Goal: Task Accomplishment & Management: Manage account settings

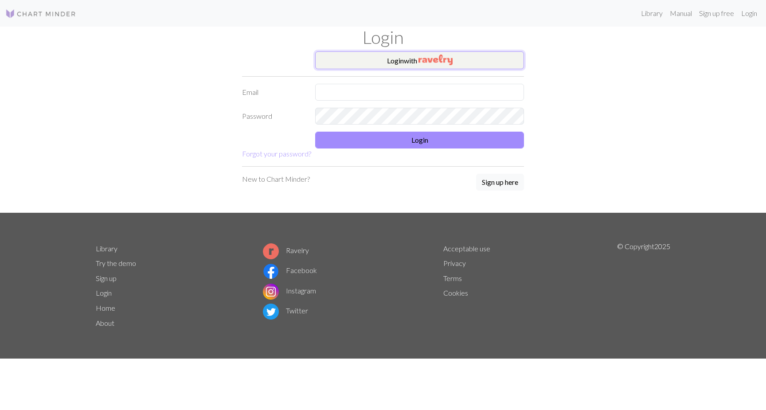
click at [410, 60] on button "Login with" at bounding box center [419, 60] width 209 height 18
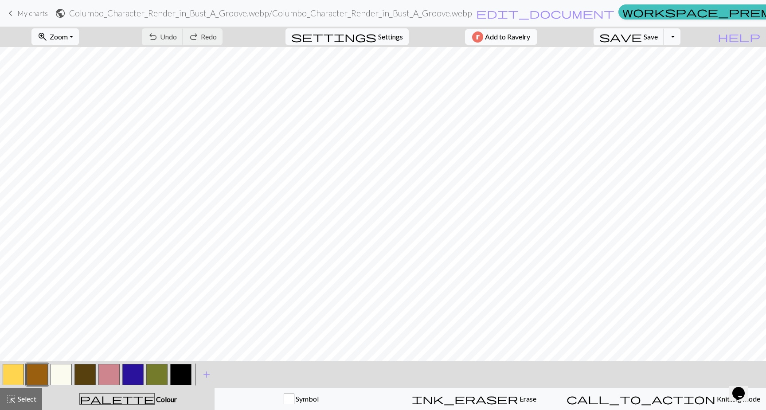
click at [519, 39] on span "Add to Ravelry" at bounding box center [507, 36] width 45 height 11
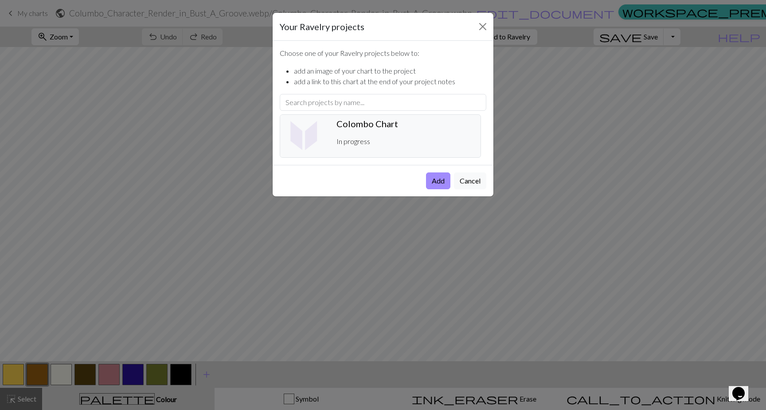
click at [442, 137] on p "In progress" at bounding box center [404, 141] width 137 height 11
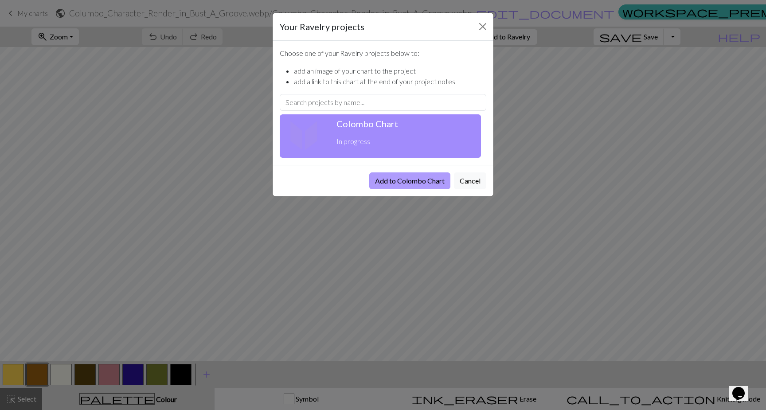
click at [431, 179] on button "Add to Colombo Chart" at bounding box center [409, 180] width 81 height 17
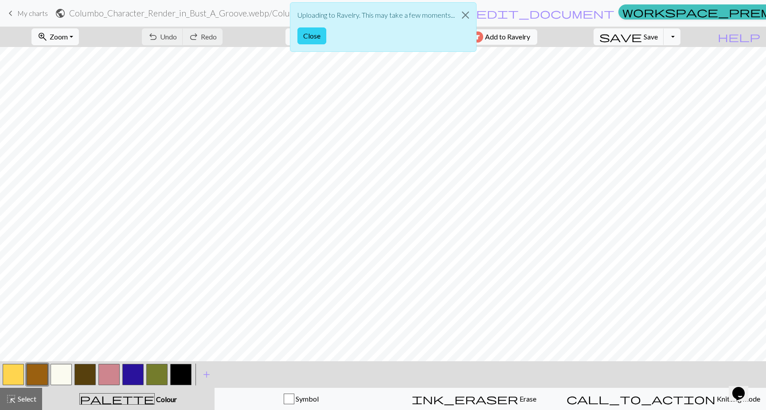
click at [312, 32] on button "Close" at bounding box center [311, 35] width 29 height 17
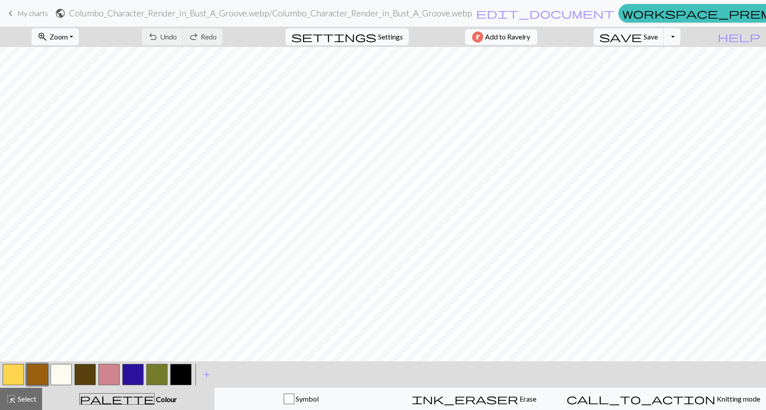
click at [512, 38] on span "Add to Ravelry" at bounding box center [507, 36] width 45 height 11
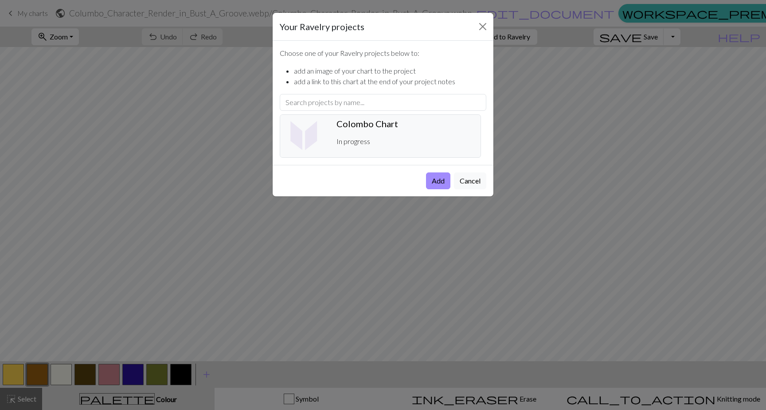
click at [434, 135] on div "Colombo Chart ️ In progress" at bounding box center [405, 135] width 148 height 35
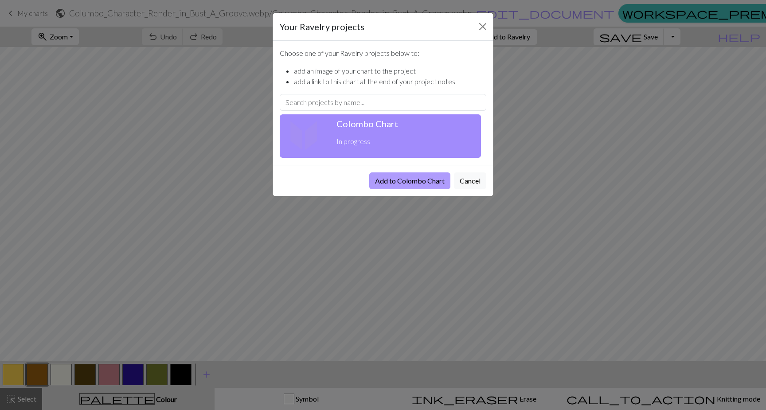
click at [427, 180] on button "Add to Colombo Chart" at bounding box center [409, 180] width 81 height 17
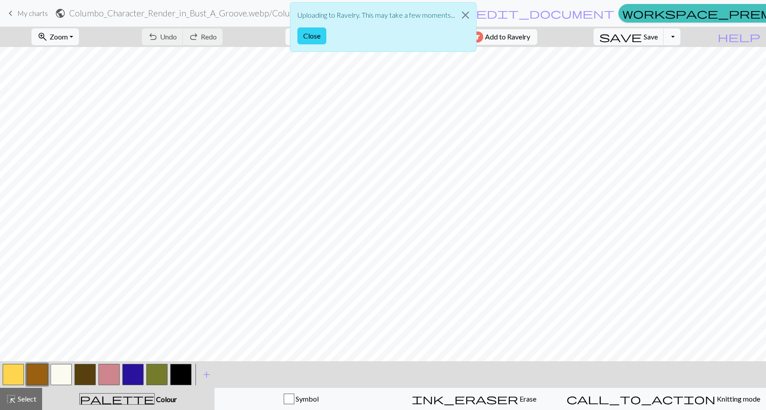
click at [310, 39] on button "Close" at bounding box center [311, 35] width 29 height 17
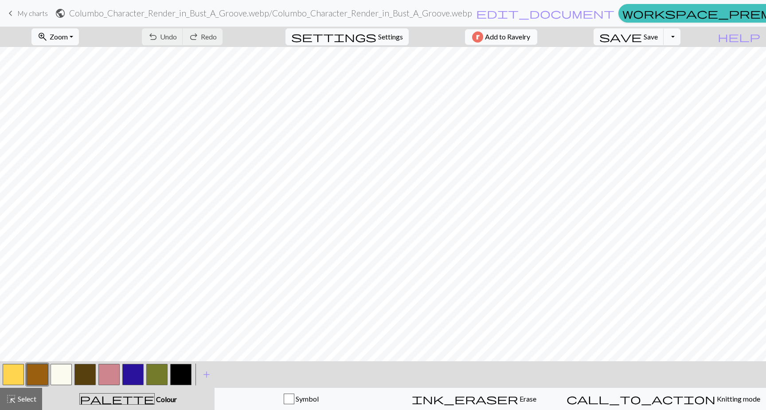
click at [523, 38] on span "Add to Ravelry" at bounding box center [507, 36] width 45 height 11
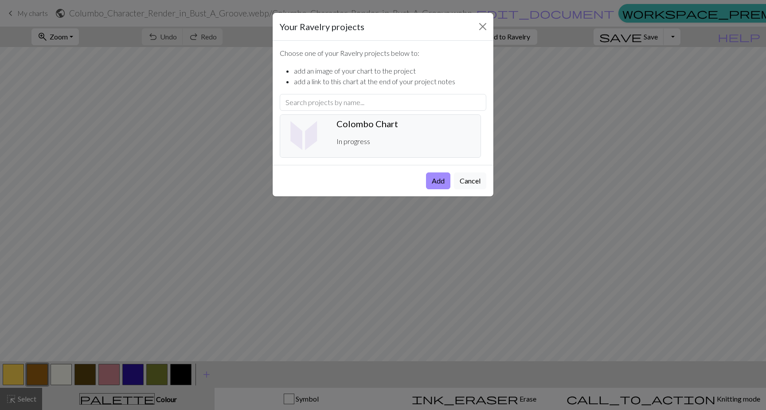
click at [409, 134] on div "Colombo Chart ️ In progress" at bounding box center [405, 135] width 148 height 35
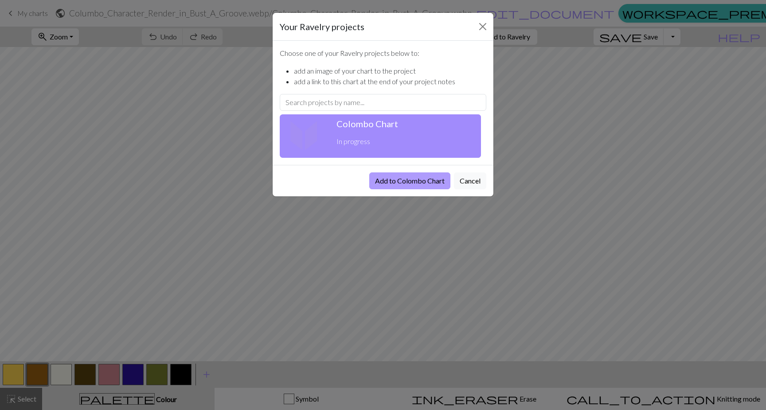
click at [398, 183] on button "Add to Colombo Chart" at bounding box center [409, 180] width 81 height 17
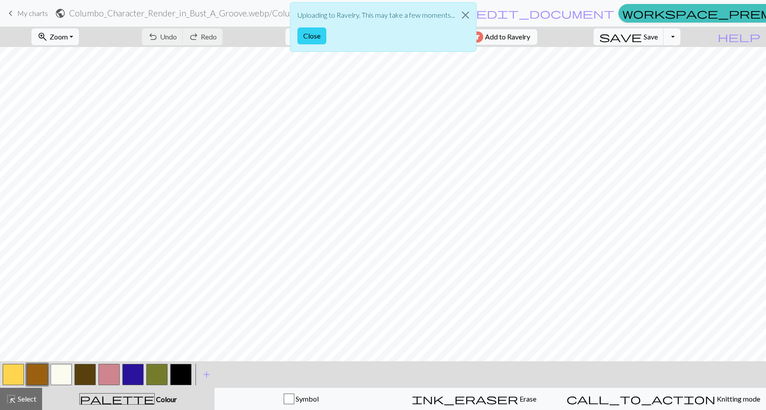
click at [303, 37] on button "Close" at bounding box center [311, 35] width 29 height 17
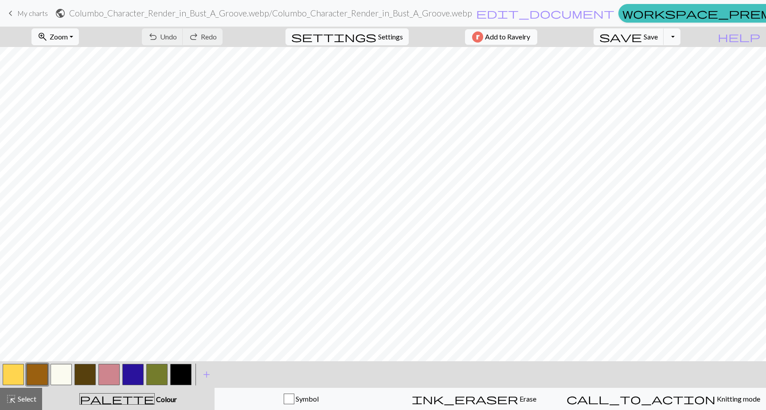
click at [523, 38] on span "Add to Ravelry" at bounding box center [507, 36] width 45 height 11
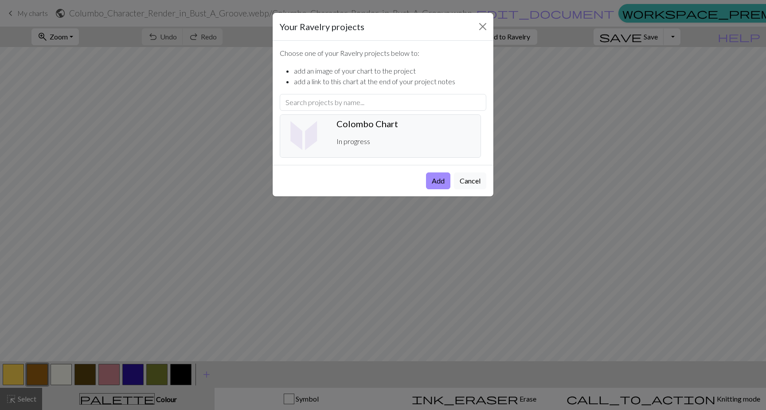
click at [388, 148] on div "Colombo Chart ️ In progress" at bounding box center [405, 135] width 148 height 35
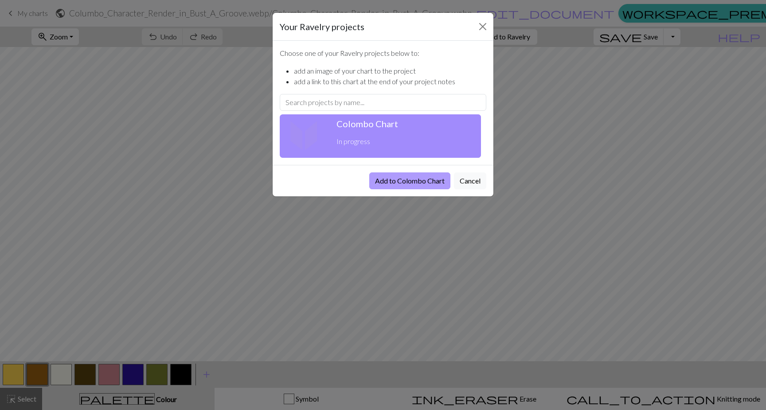
click at [419, 179] on button "Add to Colombo Chart" at bounding box center [409, 180] width 81 height 17
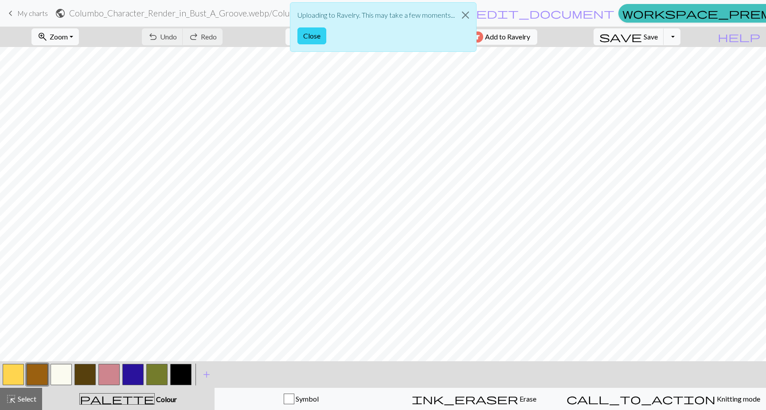
click at [308, 38] on button "Close" at bounding box center [311, 35] width 29 height 17
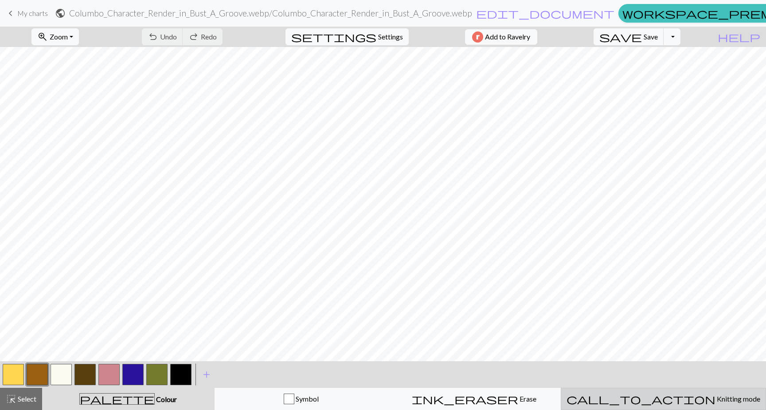
click at [669, 403] on div "call_to_action Knitting mode Knitting mode" at bounding box center [663, 399] width 194 height 11
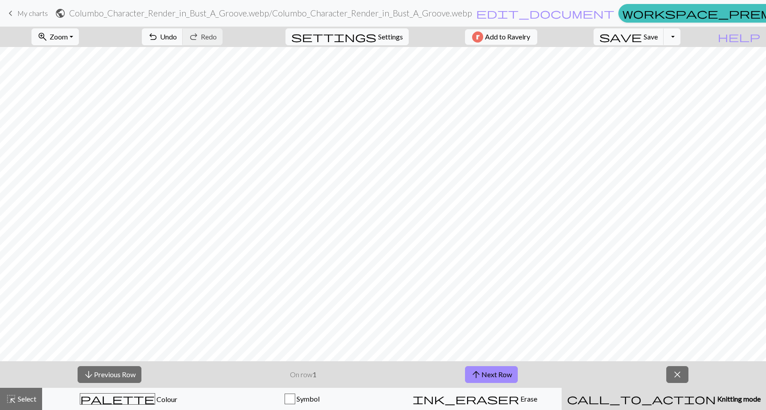
scroll to position [500, 0]
click at [684, 377] on button "close" at bounding box center [677, 374] width 22 height 17
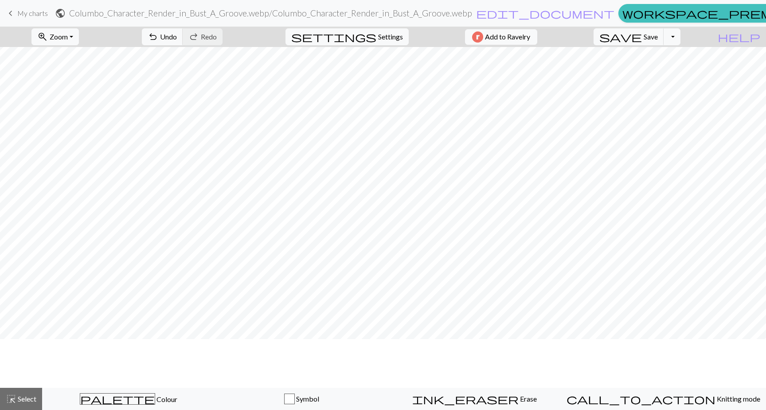
scroll to position [0, 0]
click at [680, 29] on button "Toggle Dropdown" at bounding box center [672, 36] width 17 height 17
click at [670, 68] on button "save_alt Download" at bounding box center [607, 70] width 146 height 14
click at [79, 42] on button "zoom_in Zoom Zoom" at bounding box center [54, 36] width 47 height 17
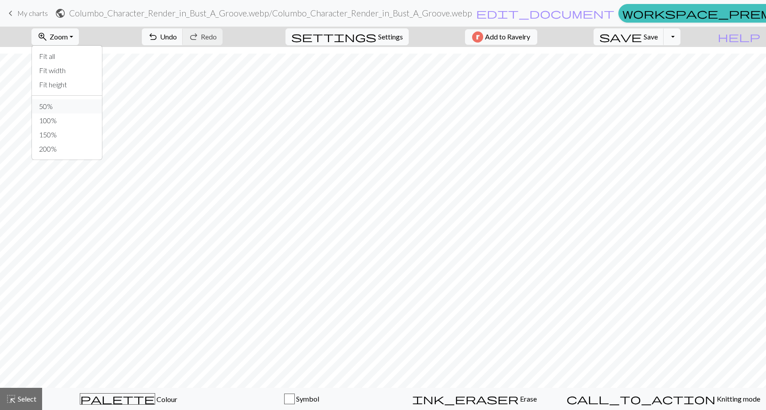
click at [79, 105] on button "50%" at bounding box center [67, 106] width 70 height 14
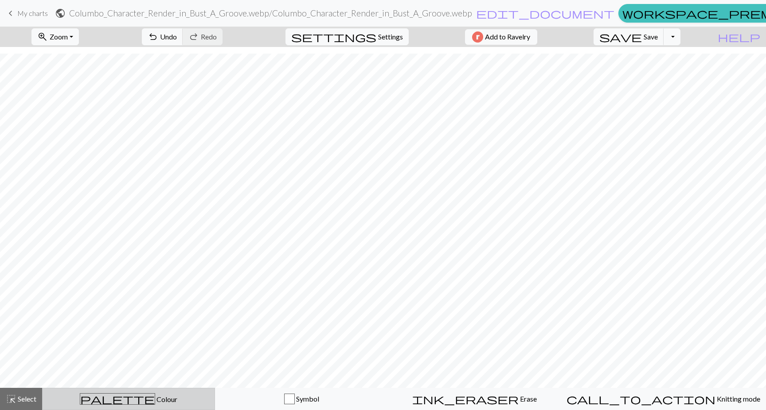
click at [137, 406] on button "palette Colour Colour" at bounding box center [128, 399] width 173 height 22
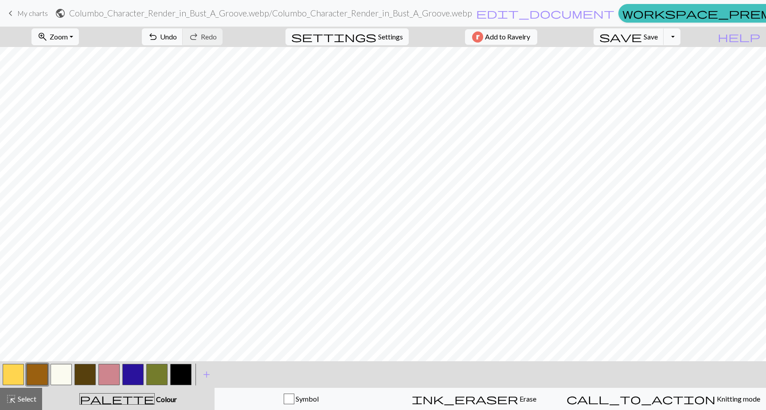
click at [153, 377] on button "button" at bounding box center [156, 374] width 21 height 21
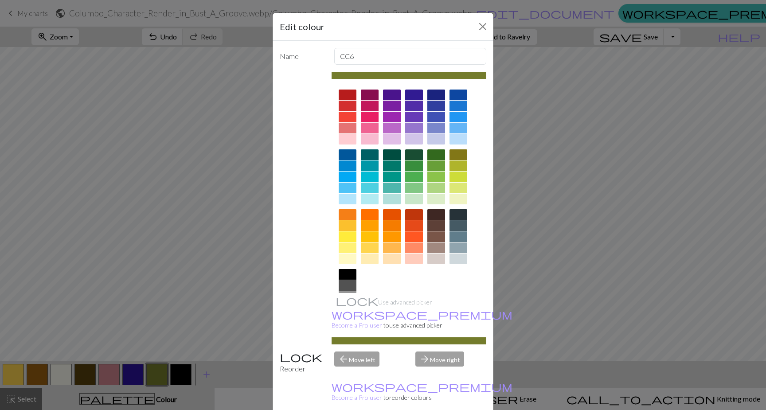
click at [586, 181] on div "Edit colour Name CC6 Use advanced picker workspace_premium Become a Pro user to…" at bounding box center [383, 205] width 766 height 410
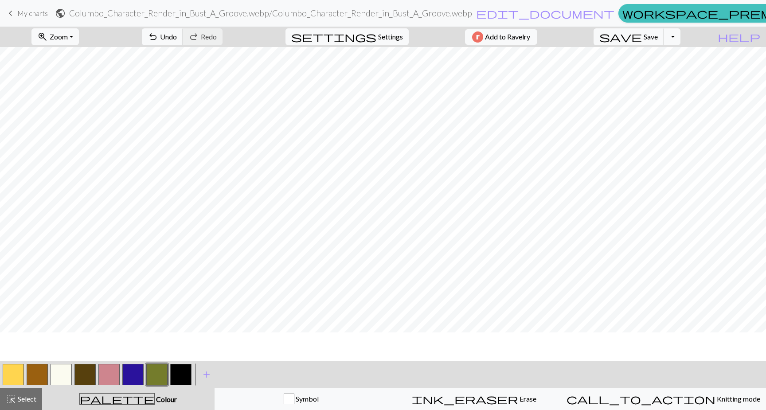
scroll to position [0, 0]
click at [160, 374] on button "button" at bounding box center [156, 374] width 21 height 21
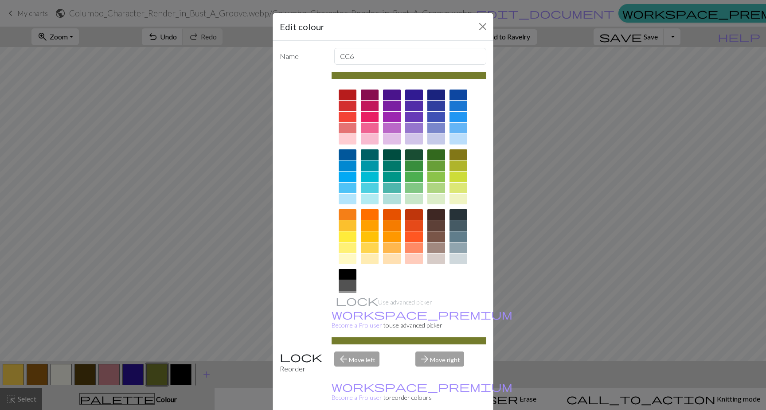
click at [391, 224] on div at bounding box center [392, 225] width 18 height 11
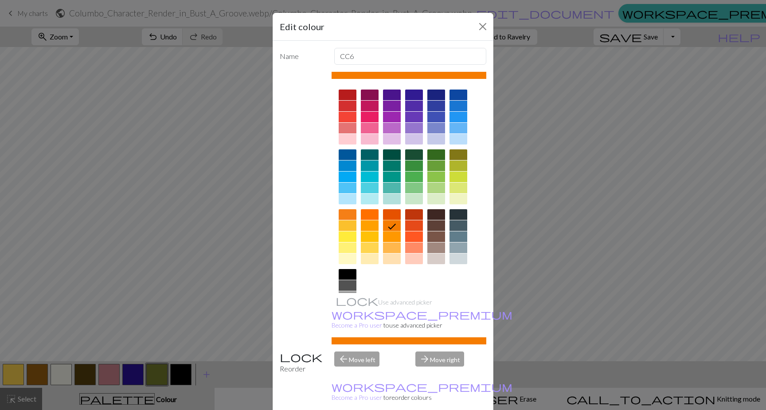
click at [387, 214] on div at bounding box center [392, 214] width 18 height 11
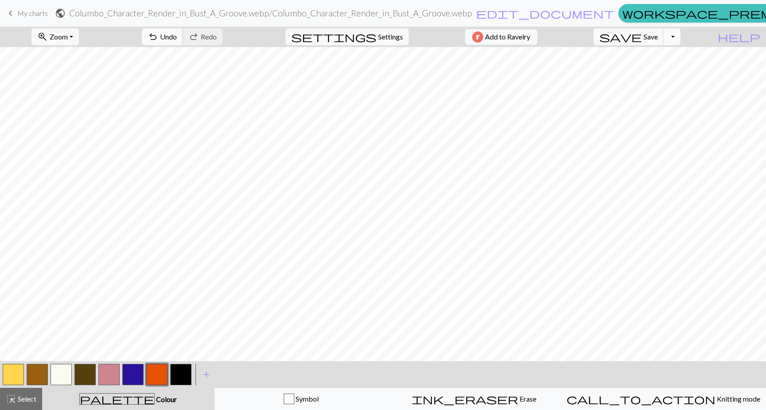
click at [177, 34] on span "Undo" at bounding box center [168, 36] width 17 height 8
click at [158, 373] on button "button" at bounding box center [156, 374] width 21 height 21
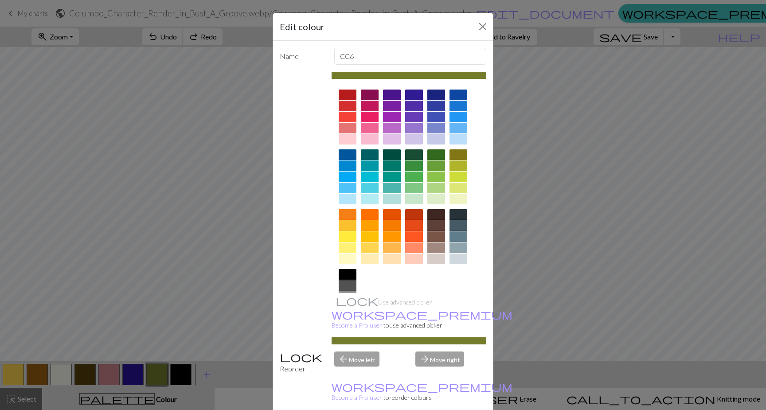
click at [387, 156] on div at bounding box center [392, 154] width 18 height 11
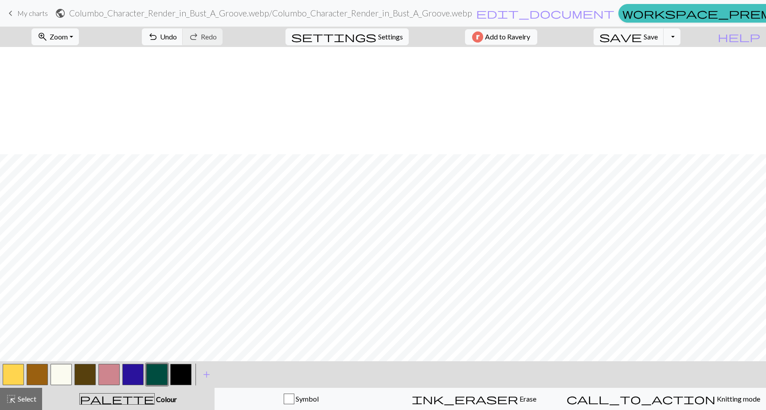
scroll to position [107, 0]
click at [158, 43] on span "undo" at bounding box center [153, 37] width 11 height 12
click at [156, 375] on button "button" at bounding box center [156, 374] width 21 height 21
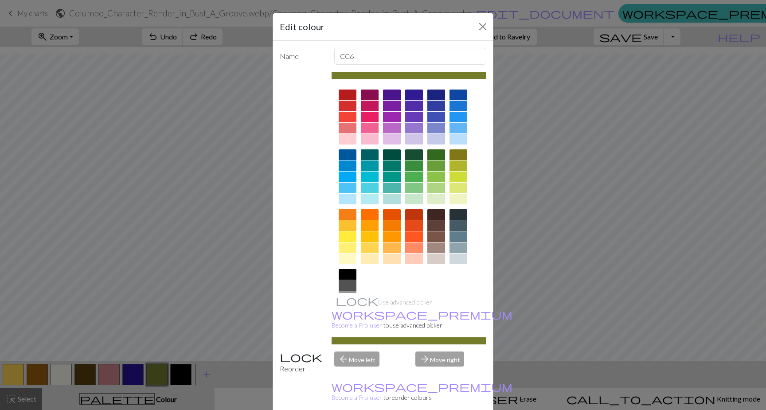
click at [431, 147] on div at bounding box center [436, 120] width 18 height 60
click at [432, 151] on div at bounding box center [436, 154] width 18 height 11
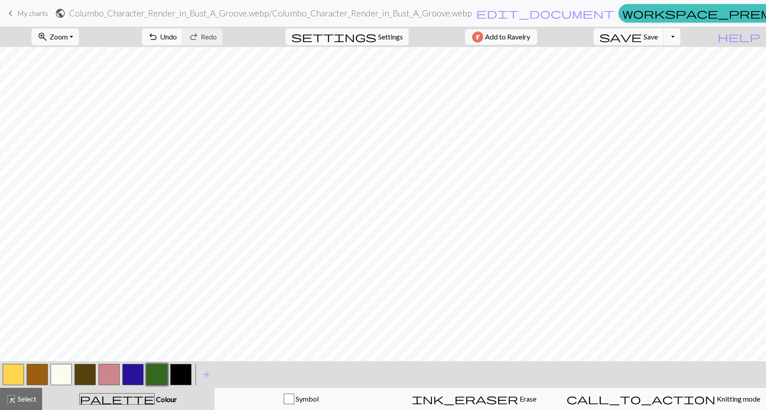
scroll to position [41, 0]
click at [177, 36] on span "Undo" at bounding box center [168, 36] width 17 height 8
click at [149, 377] on button "button" at bounding box center [156, 374] width 21 height 21
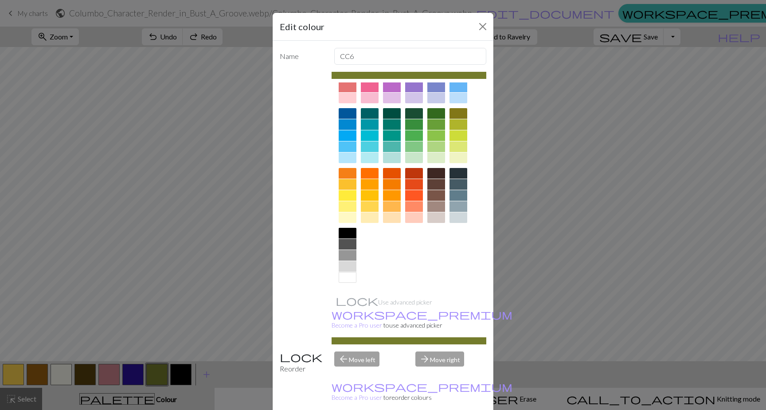
click at [436, 183] on div at bounding box center [436, 184] width 18 height 11
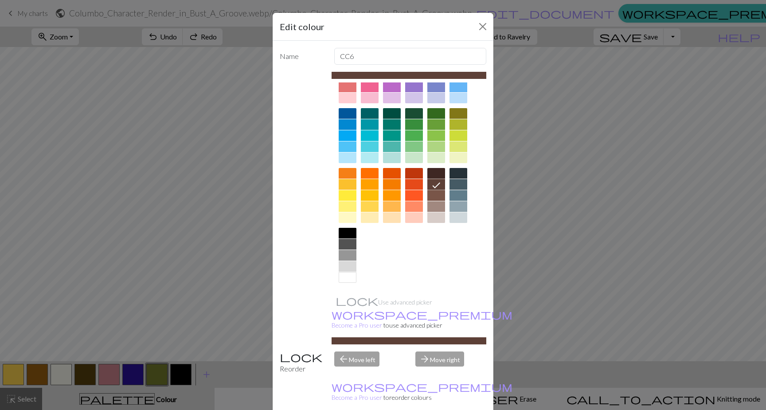
click at [436, 195] on div at bounding box center [436, 195] width 18 height 11
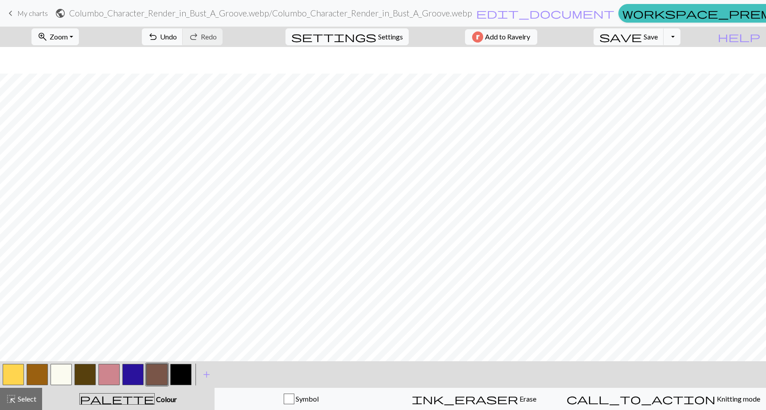
scroll to position [107, 0]
click at [211, 374] on span "add" at bounding box center [206, 374] width 11 height 12
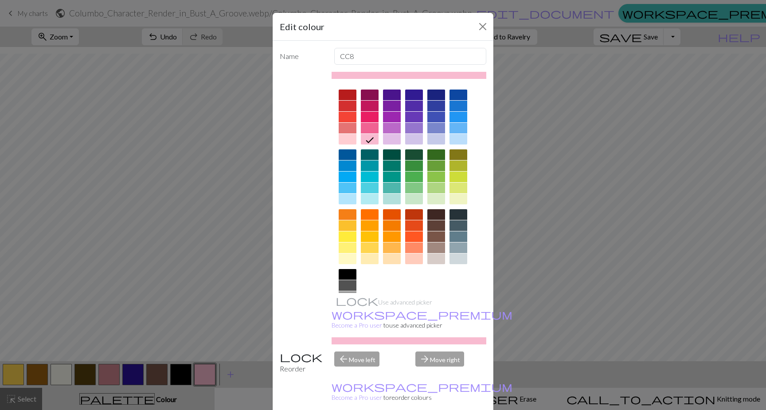
click at [344, 106] on div at bounding box center [348, 106] width 18 height 11
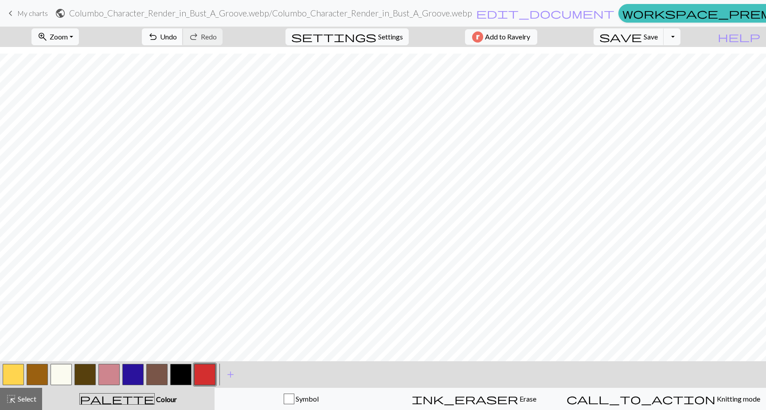
click at [158, 41] on span "undo" at bounding box center [153, 37] width 11 height 12
click at [177, 36] on span "Undo" at bounding box center [168, 36] width 17 height 8
click at [155, 379] on button "button" at bounding box center [156, 374] width 21 height 21
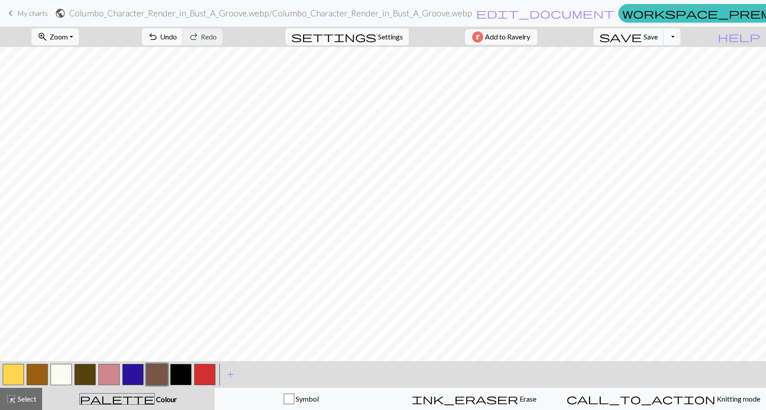
click at [155, 379] on button "button" at bounding box center [156, 374] width 21 height 21
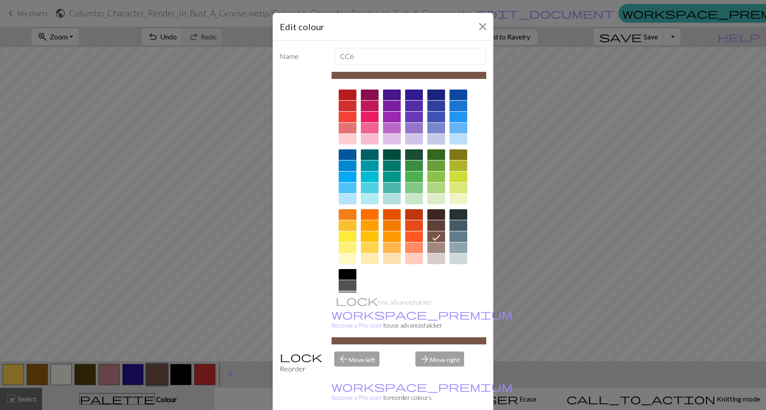
click at [369, 94] on div at bounding box center [370, 95] width 18 height 11
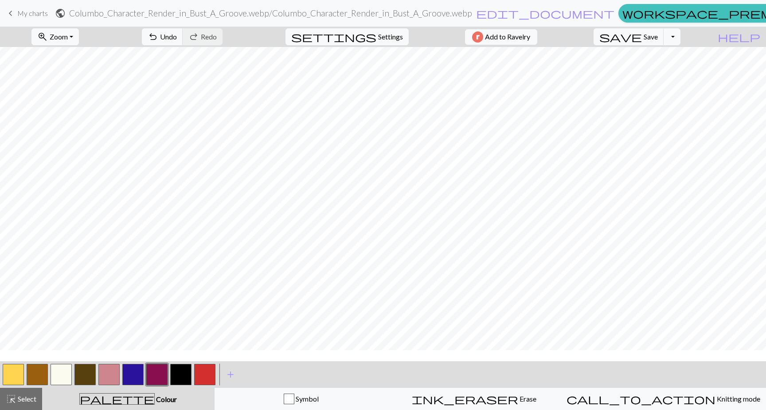
scroll to position [0, 0]
click at [160, 374] on button "button" at bounding box center [156, 374] width 21 height 21
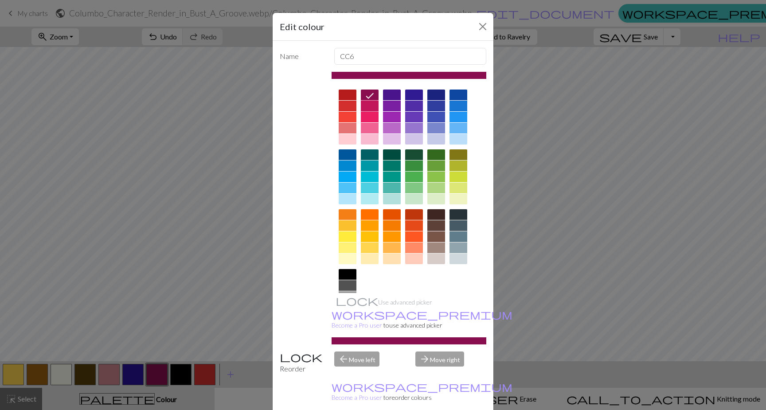
click at [367, 104] on div at bounding box center [370, 106] width 18 height 11
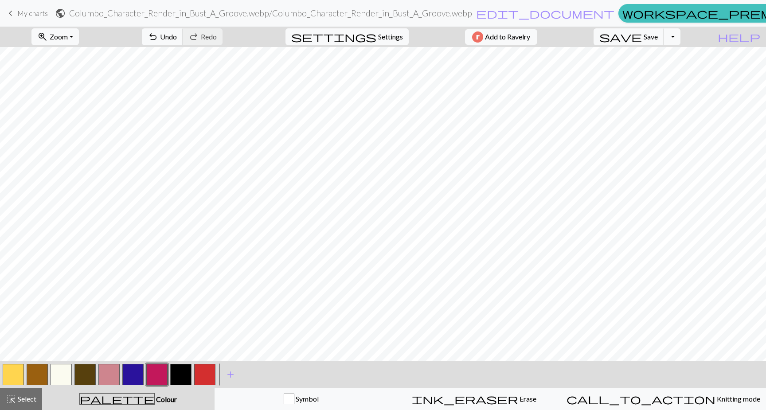
click at [159, 377] on button "button" at bounding box center [156, 374] width 21 height 21
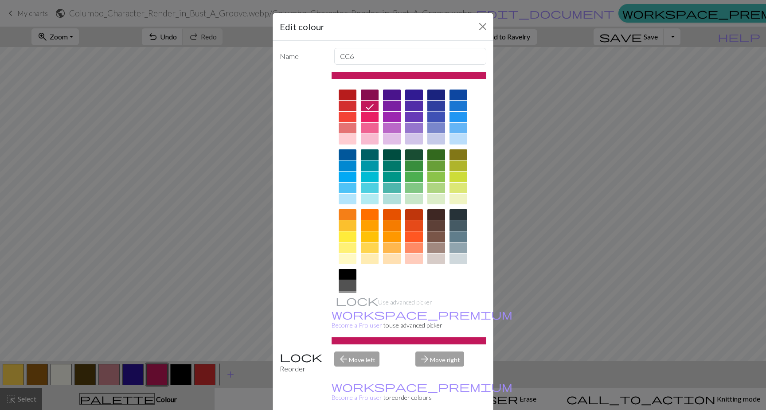
click at [433, 116] on div at bounding box center [436, 117] width 18 height 11
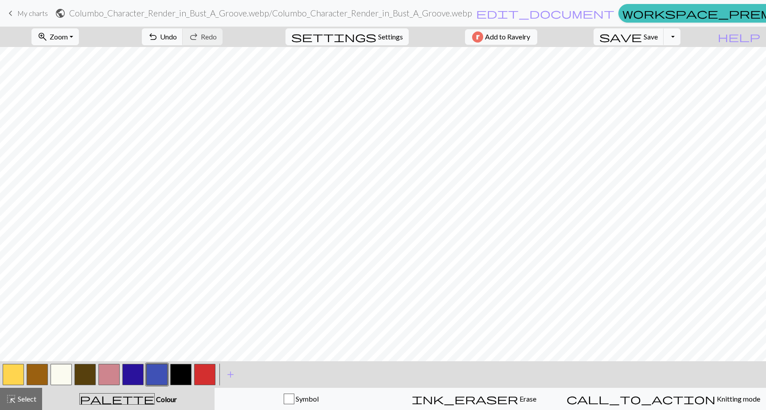
click at [149, 379] on button "button" at bounding box center [156, 374] width 21 height 21
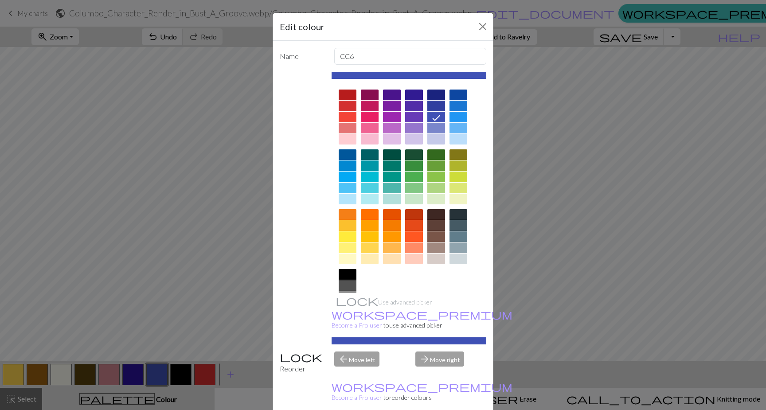
click at [346, 107] on div at bounding box center [348, 106] width 18 height 11
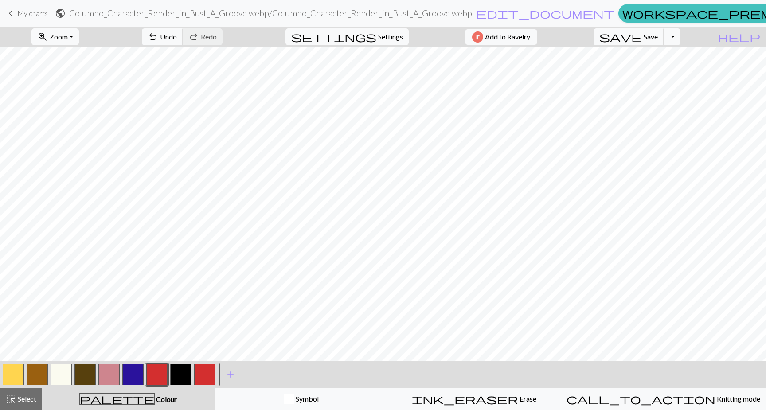
click at [156, 378] on button "button" at bounding box center [156, 374] width 21 height 21
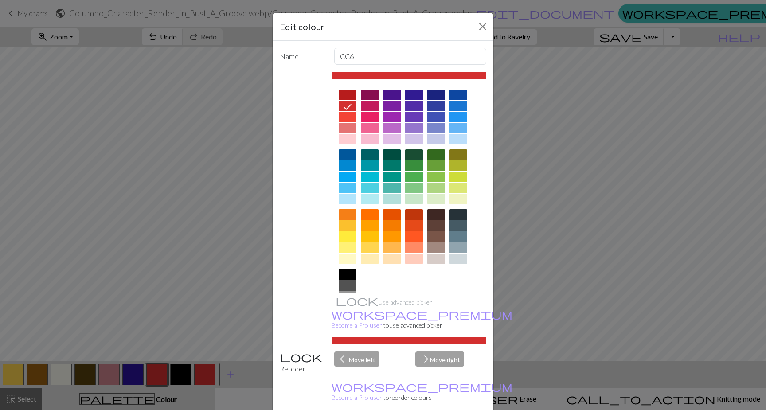
click at [340, 117] on div at bounding box center [348, 117] width 18 height 11
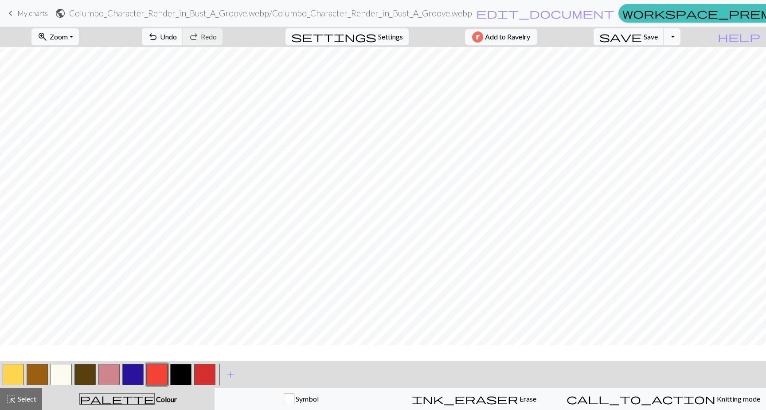
scroll to position [31, 0]
click at [158, 379] on button "button" at bounding box center [156, 374] width 21 height 21
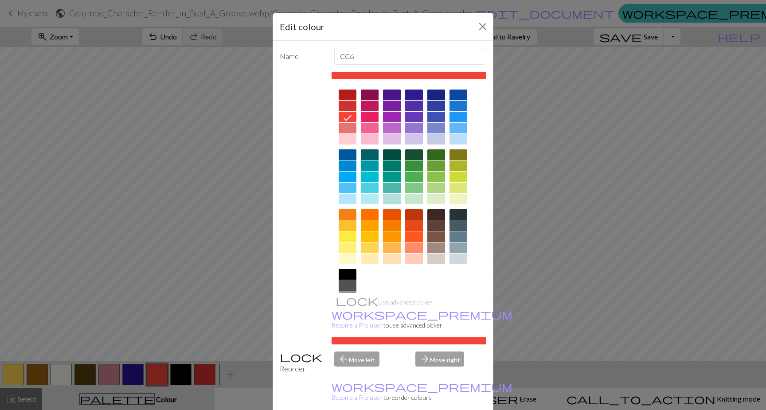
click at [349, 213] on div at bounding box center [348, 214] width 18 height 11
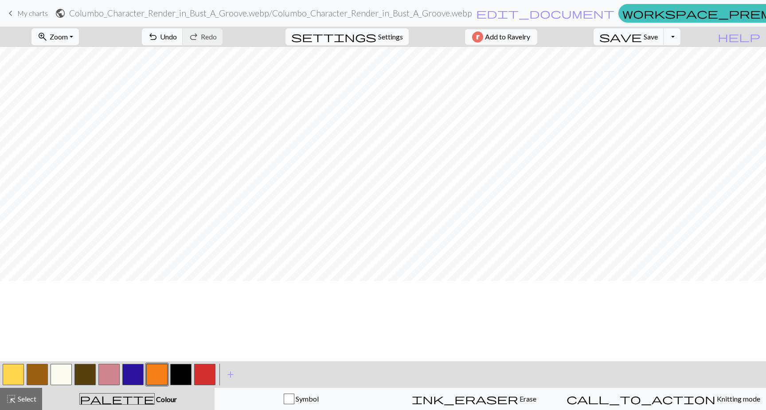
scroll to position [0, 0]
click at [157, 375] on button "button" at bounding box center [156, 374] width 21 height 21
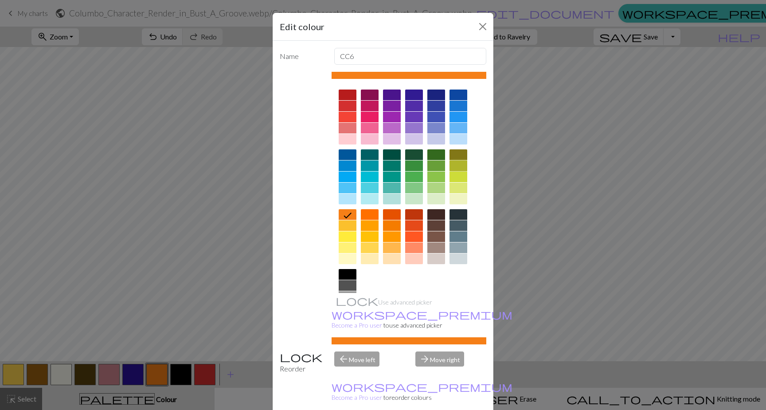
click at [458, 167] on div at bounding box center [458, 165] width 18 height 11
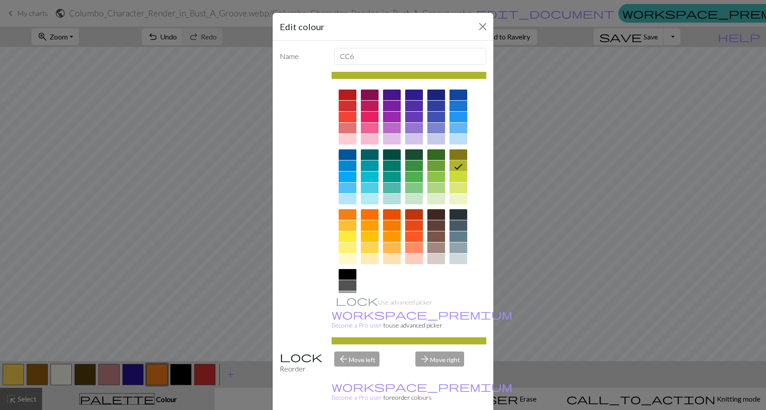
click at [453, 153] on div at bounding box center [458, 154] width 18 height 11
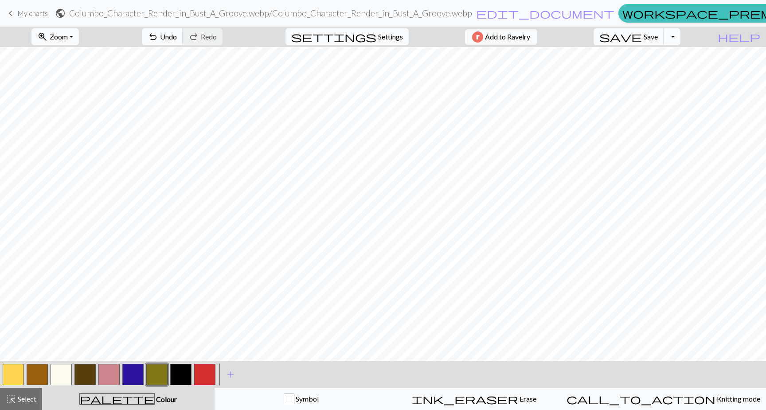
click at [159, 375] on button "button" at bounding box center [156, 374] width 21 height 21
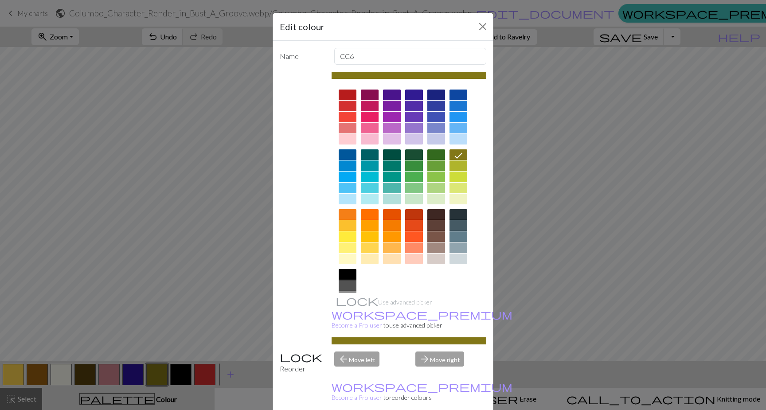
click at [457, 105] on div at bounding box center [458, 106] width 18 height 11
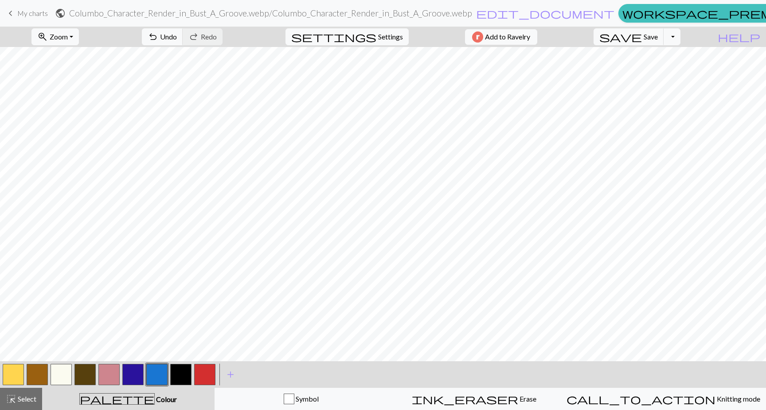
click at [164, 375] on button "button" at bounding box center [156, 374] width 21 height 21
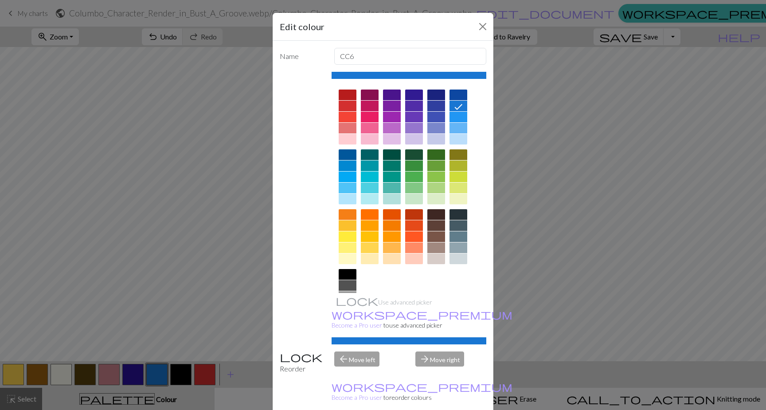
click at [385, 168] on div at bounding box center [392, 165] width 18 height 11
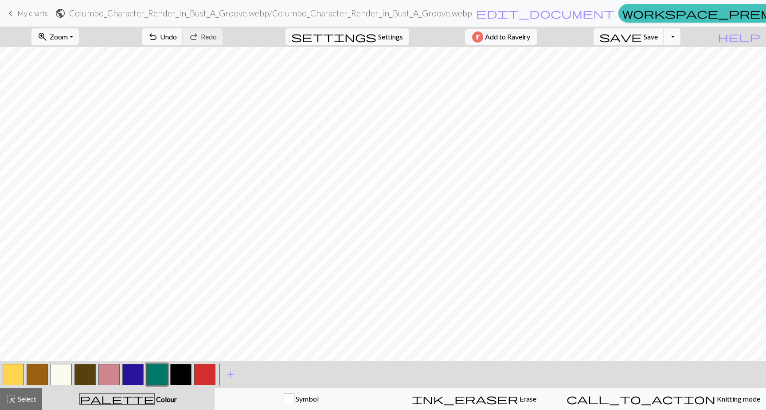
scroll to position [107, 0]
click at [156, 376] on button "button" at bounding box center [156, 374] width 21 height 21
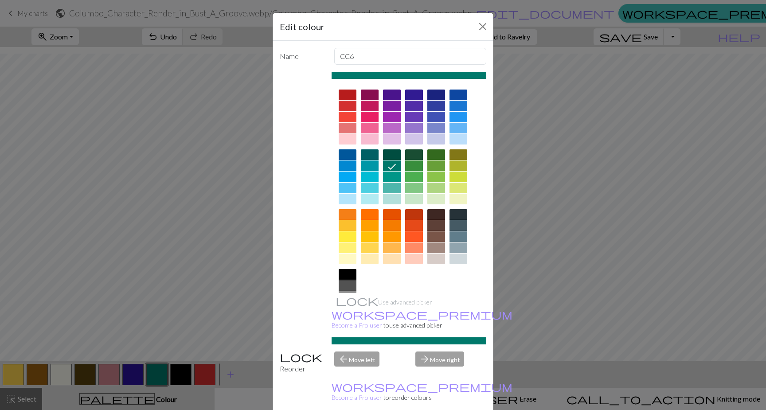
click at [411, 223] on div at bounding box center [414, 225] width 18 height 11
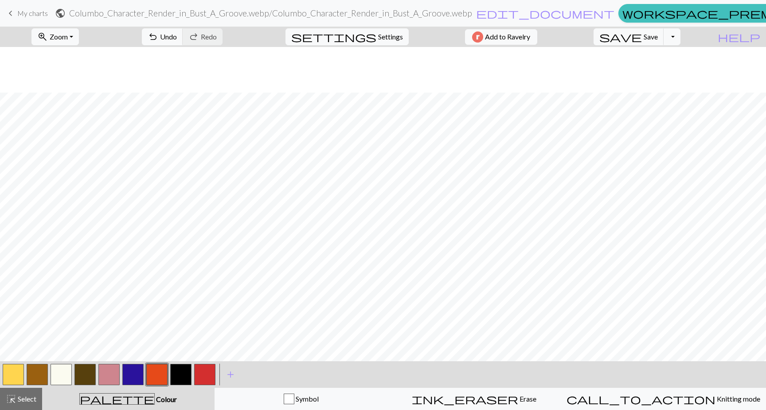
scroll to position [10, 0]
click at [157, 373] on button "button" at bounding box center [156, 374] width 21 height 21
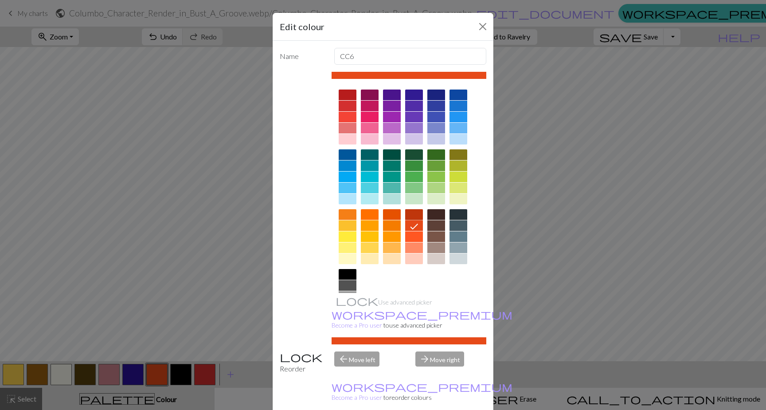
click at [408, 214] on div at bounding box center [414, 214] width 18 height 11
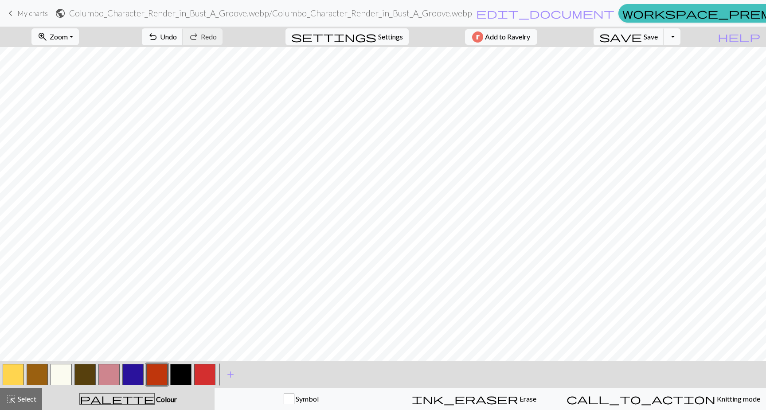
click at [155, 371] on button "button" at bounding box center [156, 374] width 21 height 21
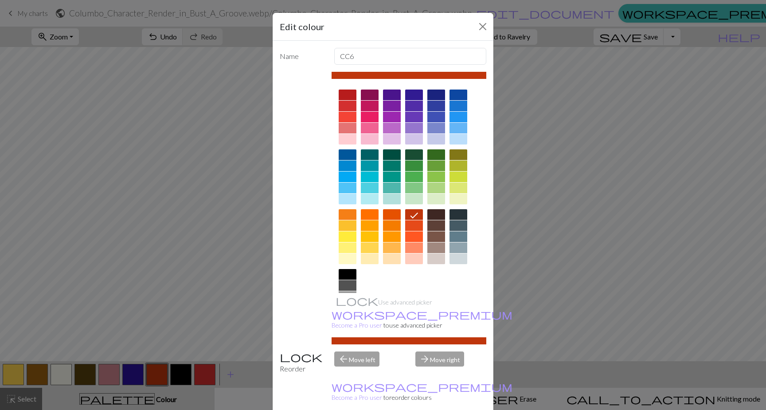
click at [342, 212] on div at bounding box center [348, 214] width 18 height 11
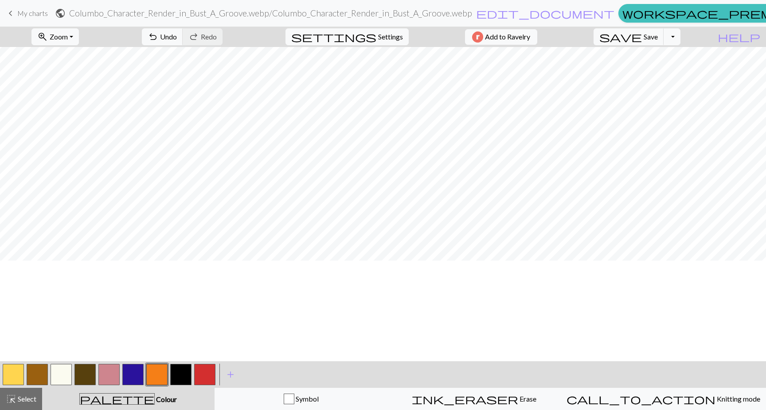
scroll to position [0, 0]
click at [87, 376] on button "button" at bounding box center [84, 374] width 21 height 21
click at [86, 376] on button "button" at bounding box center [84, 374] width 21 height 21
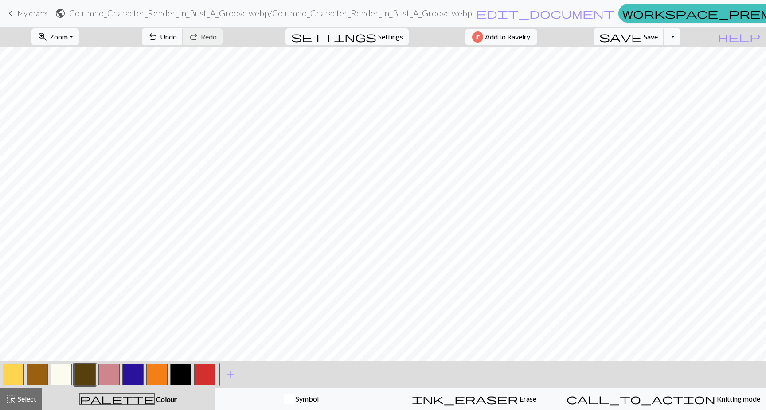
click at [110, 378] on button "button" at bounding box center [108, 374] width 21 height 21
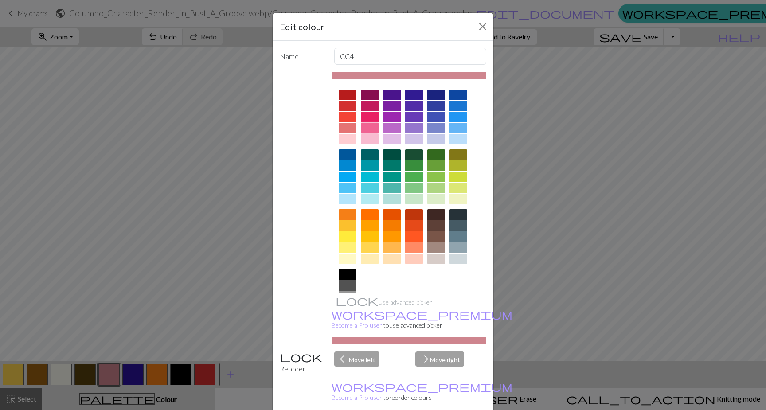
click at [370, 130] on div at bounding box center [370, 128] width 18 height 11
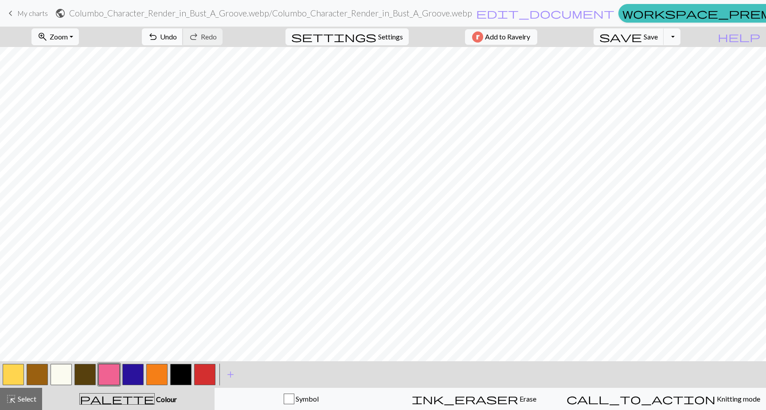
click at [158, 42] on span "undo" at bounding box center [153, 37] width 11 height 12
click at [217, 35] on span "Redo" at bounding box center [209, 36] width 16 height 8
click at [129, 374] on button "button" at bounding box center [132, 374] width 21 height 21
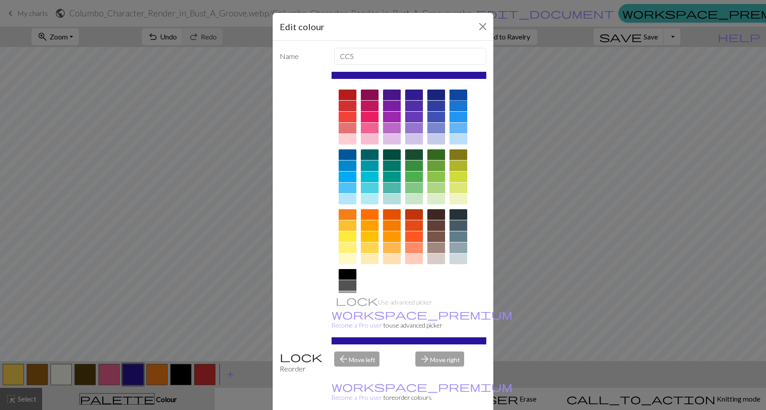
click at [456, 97] on div at bounding box center [458, 95] width 18 height 11
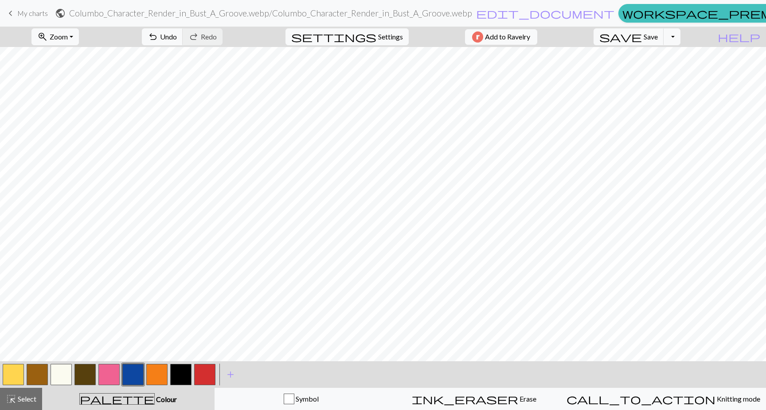
click at [189, 377] on button "button" at bounding box center [180, 374] width 21 height 21
click at [186, 375] on button "button" at bounding box center [180, 374] width 21 height 21
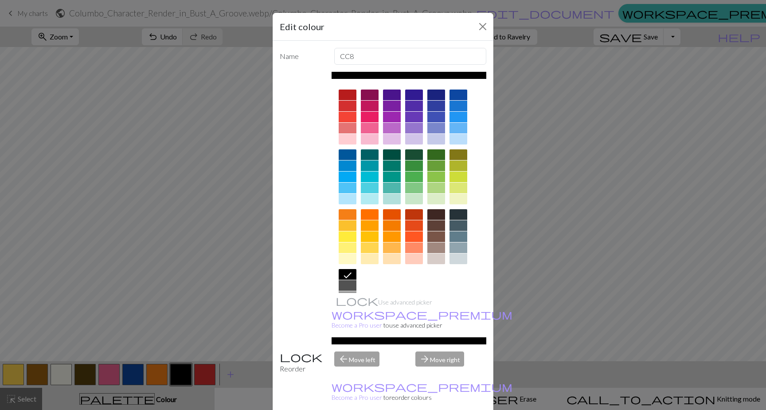
click at [434, 225] on div at bounding box center [436, 225] width 18 height 11
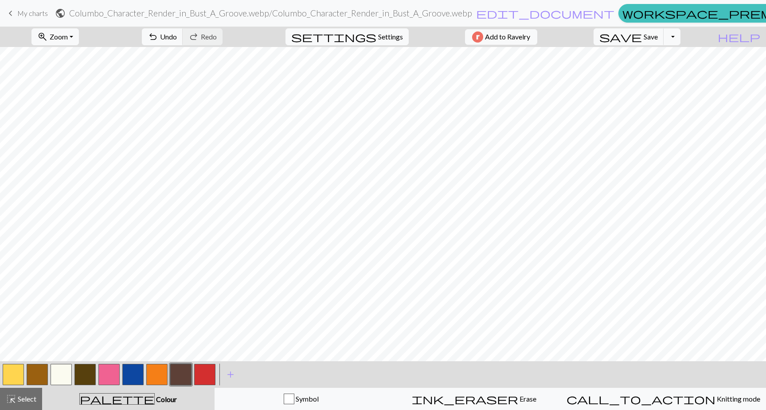
click at [86, 372] on button "button" at bounding box center [84, 374] width 21 height 21
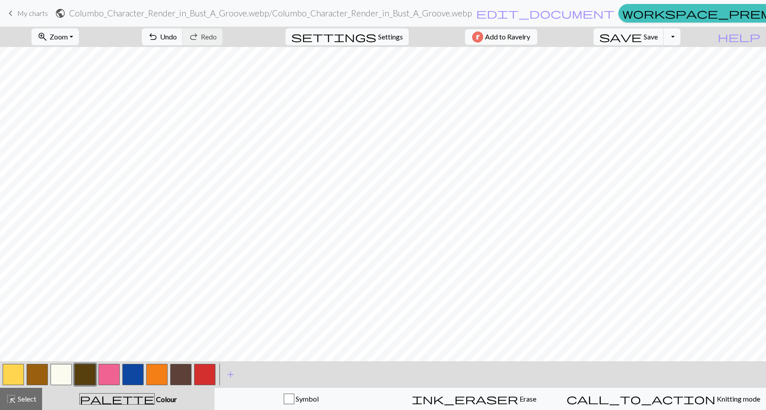
scroll to position [61, 0]
click at [182, 378] on button "button" at bounding box center [180, 374] width 21 height 21
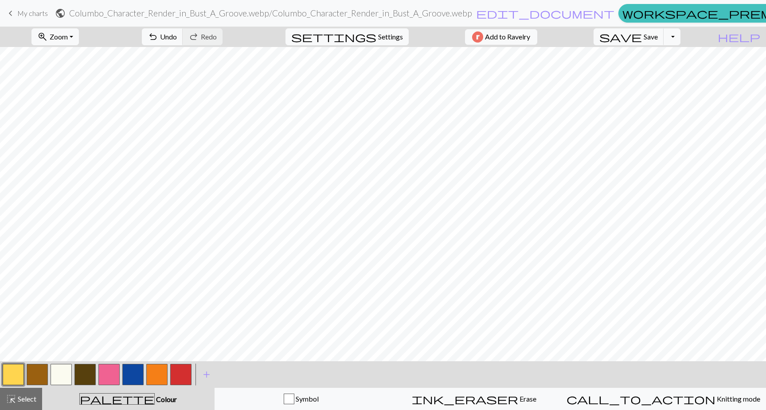
scroll to position [0, 0]
click at [658, 38] on span "Save" at bounding box center [651, 36] width 14 height 8
click at [523, 16] on span "edit_document" at bounding box center [545, 13] width 138 height 12
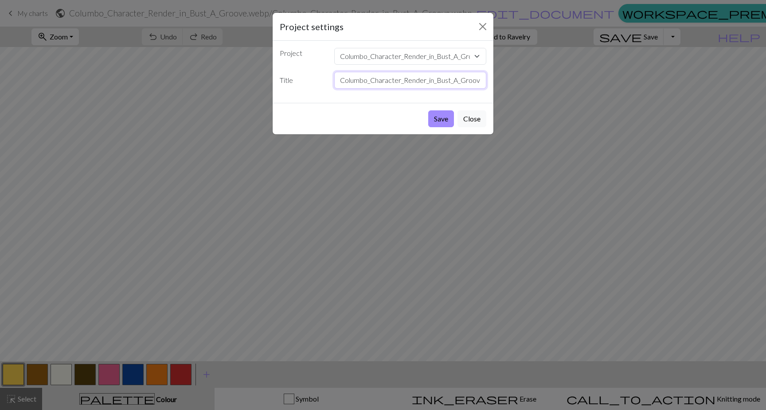
click at [461, 81] on input "Columbo_Character_Render_in_Bust_A_Groove.webp" at bounding box center [410, 80] width 152 height 17
type input "Columbo Bust A Groove"
drag, startPoint x: 437, startPoint y: 109, endPoint x: 440, endPoint y: 117, distance: 7.6
click at [437, 109] on div "Save Close" at bounding box center [383, 118] width 221 height 31
click at [440, 117] on button "Save" at bounding box center [441, 118] width 26 height 17
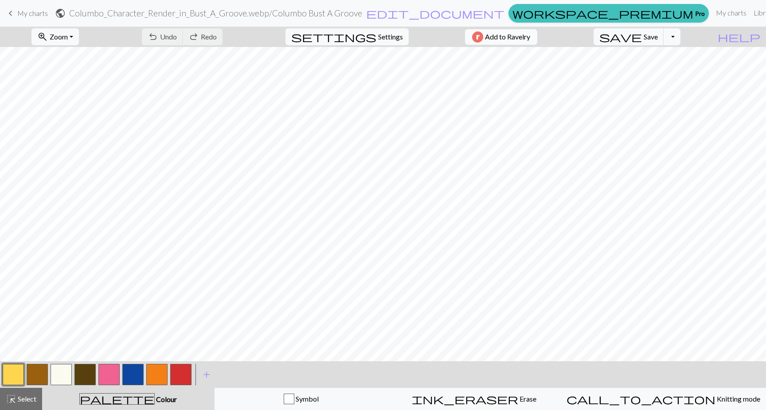
click at [530, 38] on span "Add to Ravelry" at bounding box center [507, 36] width 45 height 11
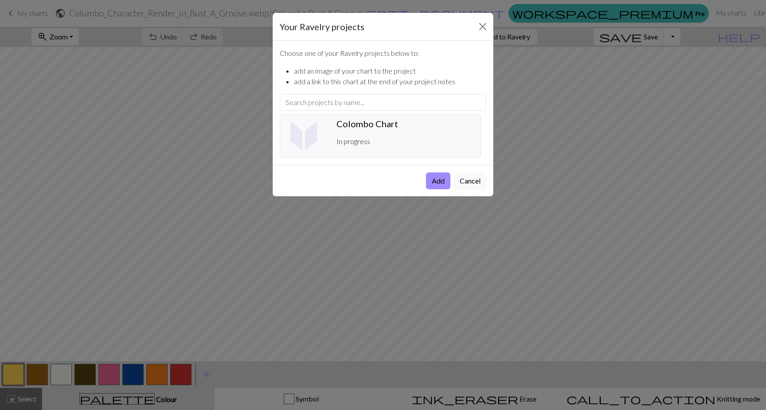
click at [404, 129] on div "Colombo Chart ️ In progress" at bounding box center [405, 135] width 148 height 35
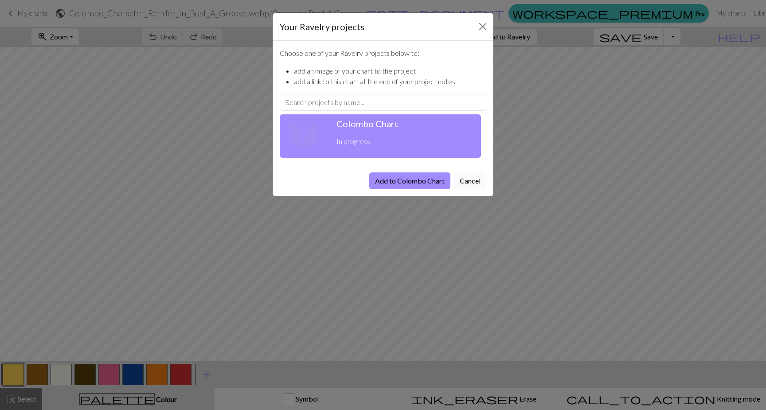
click at [476, 180] on button "Cancel" at bounding box center [470, 180] width 32 height 17
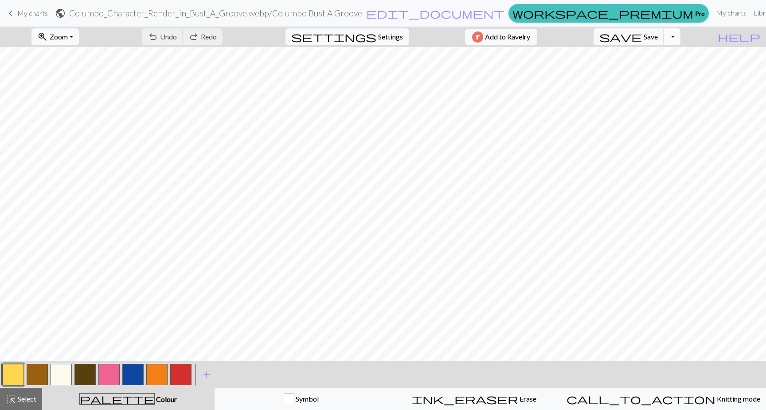
click at [680, 41] on button "Toggle Dropdown" at bounding box center [672, 36] width 17 height 17
click at [378, 38] on span "Settings" at bounding box center [390, 36] width 25 height 11
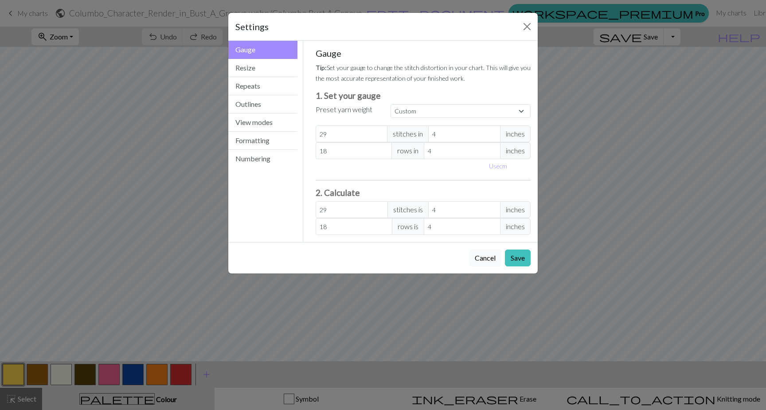
click at [481, 262] on button "Cancel" at bounding box center [485, 258] width 32 height 17
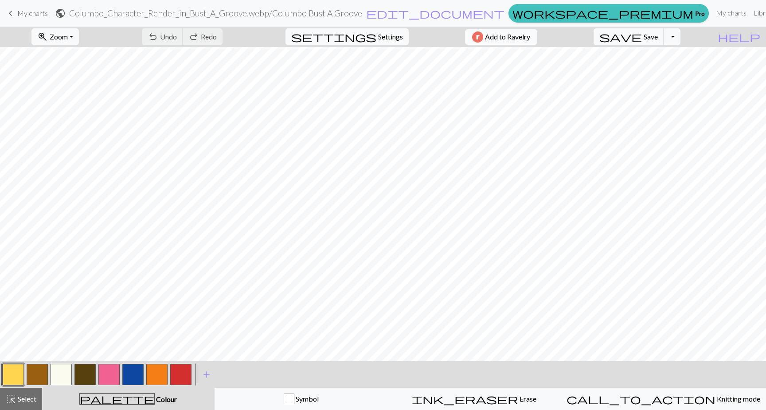
click at [520, 39] on span "Add to Ravelry" at bounding box center [507, 36] width 45 height 11
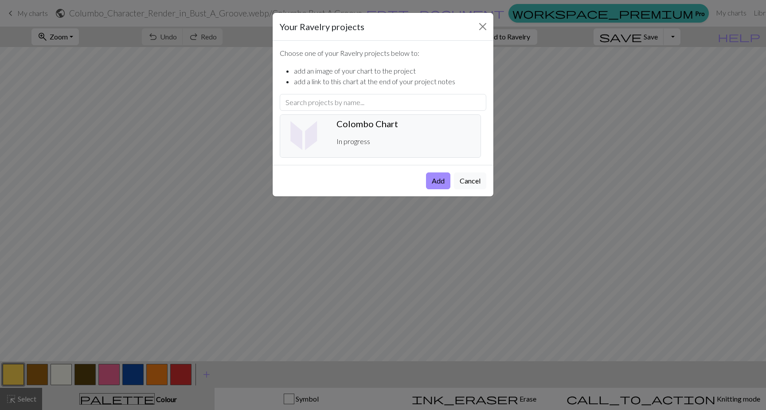
click at [438, 131] on div "Colombo Chart ️ In progress" at bounding box center [405, 135] width 148 height 35
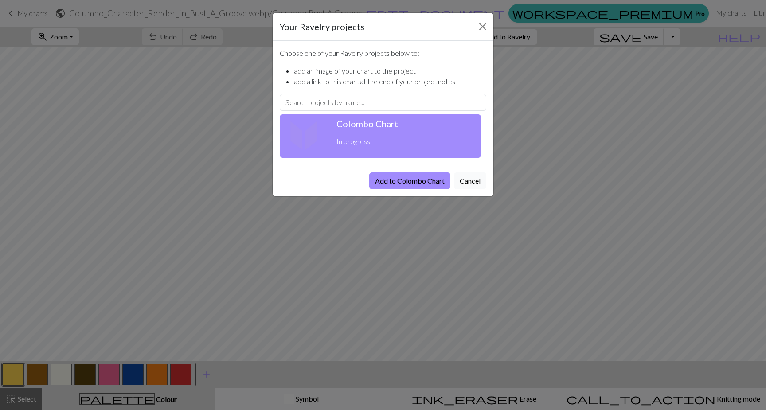
click at [477, 180] on button "Cancel" at bounding box center [470, 180] width 32 height 17
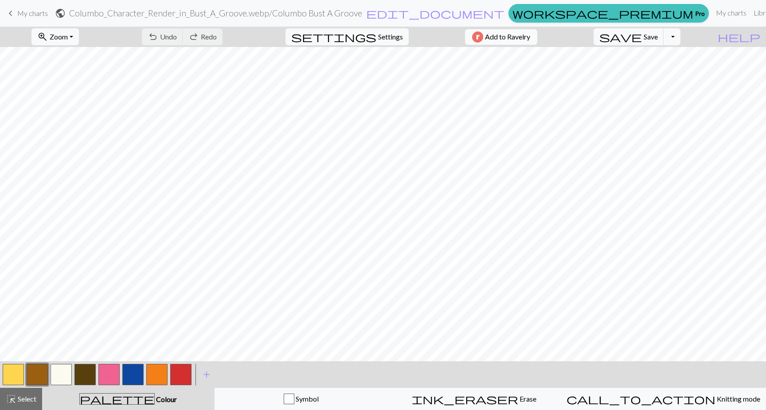
click at [515, 39] on span "Add to Ravelry" at bounding box center [507, 36] width 45 height 11
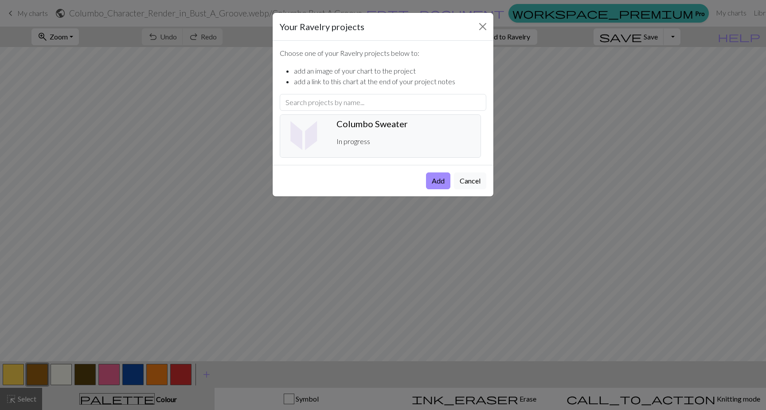
click at [445, 128] on h5 "Columbo Sweater ️" at bounding box center [404, 123] width 137 height 11
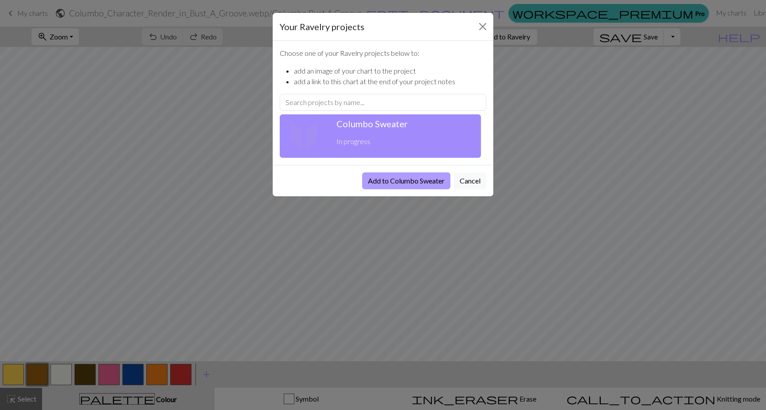
click at [434, 182] on button "Add to Columbo Sweater" at bounding box center [406, 180] width 88 height 17
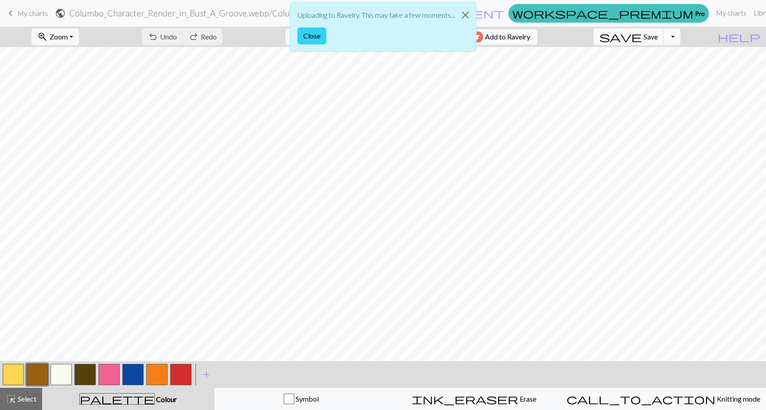
click at [314, 36] on button "Close" at bounding box center [311, 35] width 29 height 17
